Goal: Task Accomplishment & Management: Use online tool/utility

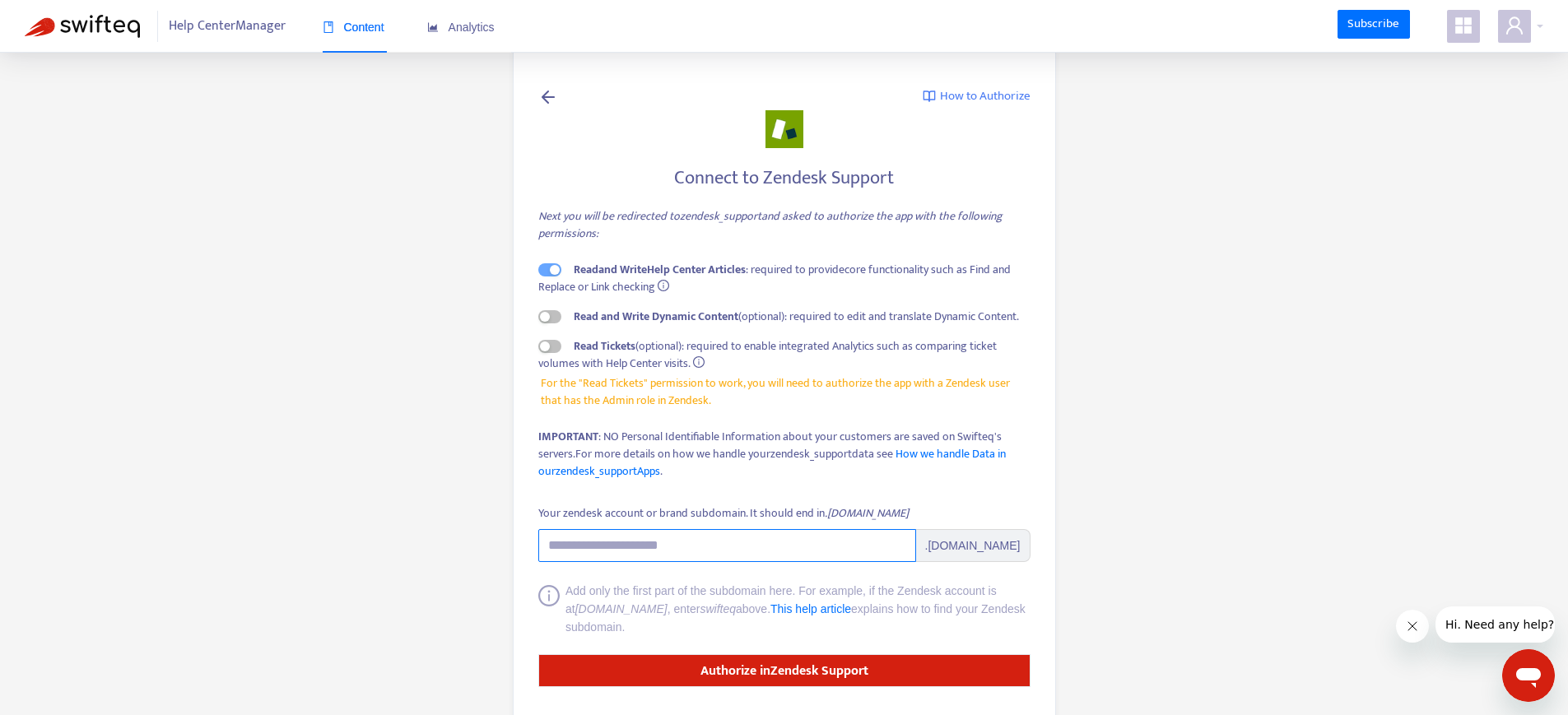
click at [654, 536] on input "Your zendesk account or brand subdomain. It should end in .zendesk.com" at bounding box center [726, 544] width 378 height 33
type input "**********"
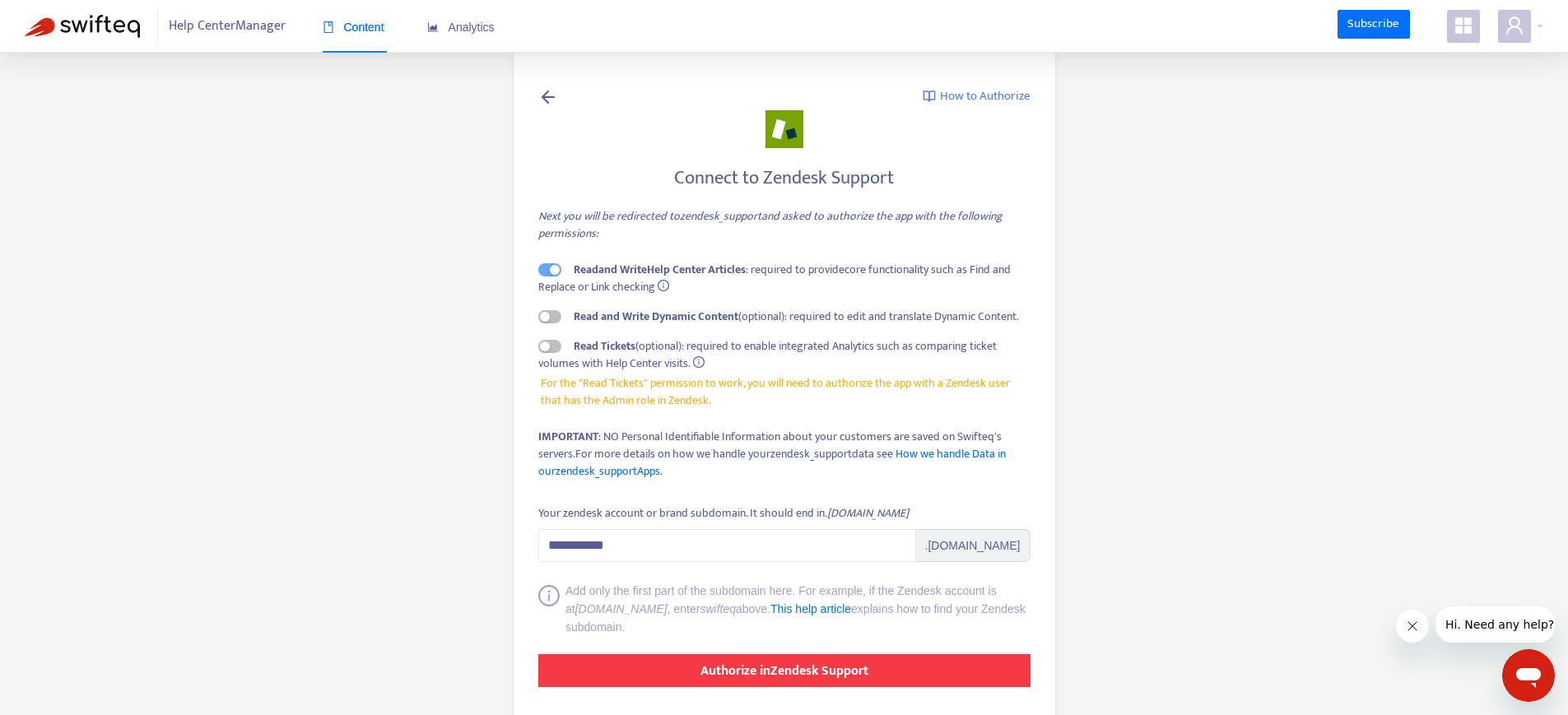
click at [708, 667] on strong "Authorize in Zendesk Support" at bounding box center [784, 671] width 168 height 23
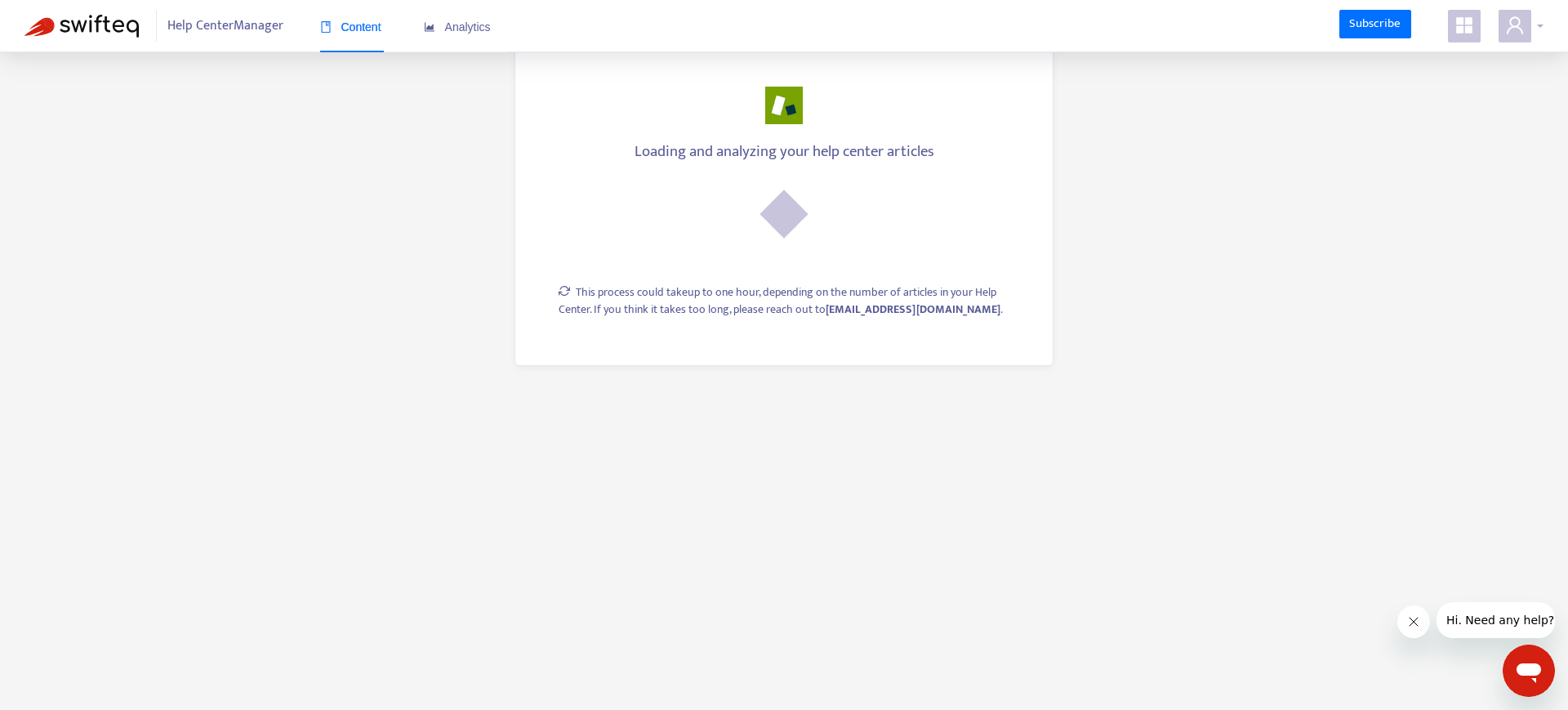
click at [1520, 28] on icon "user" at bounding box center [1514, 25] width 17 height 18
